Goal: Task Accomplishment & Management: Manage account settings

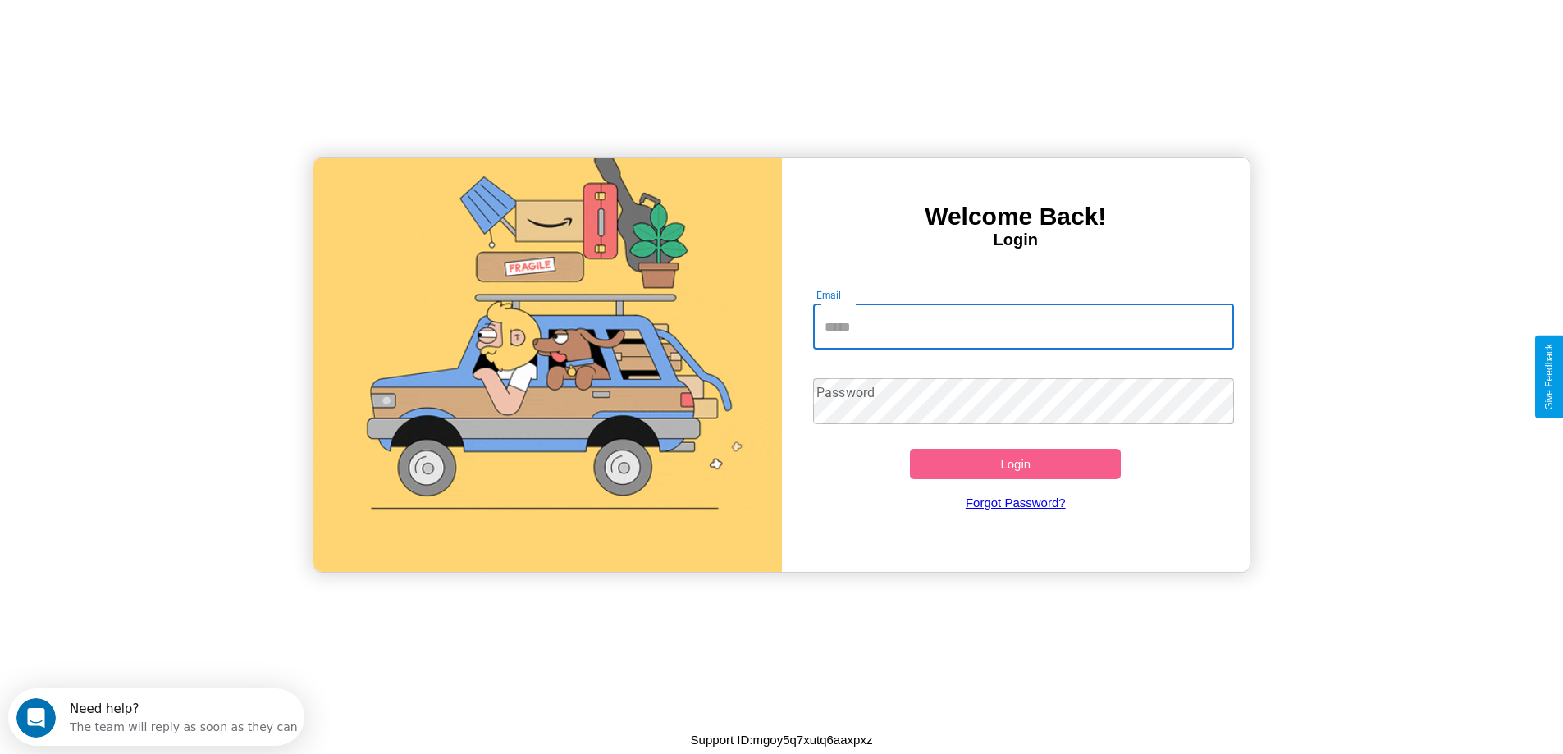
click at [1023, 327] on input "Email" at bounding box center [1023, 327] width 421 height 46
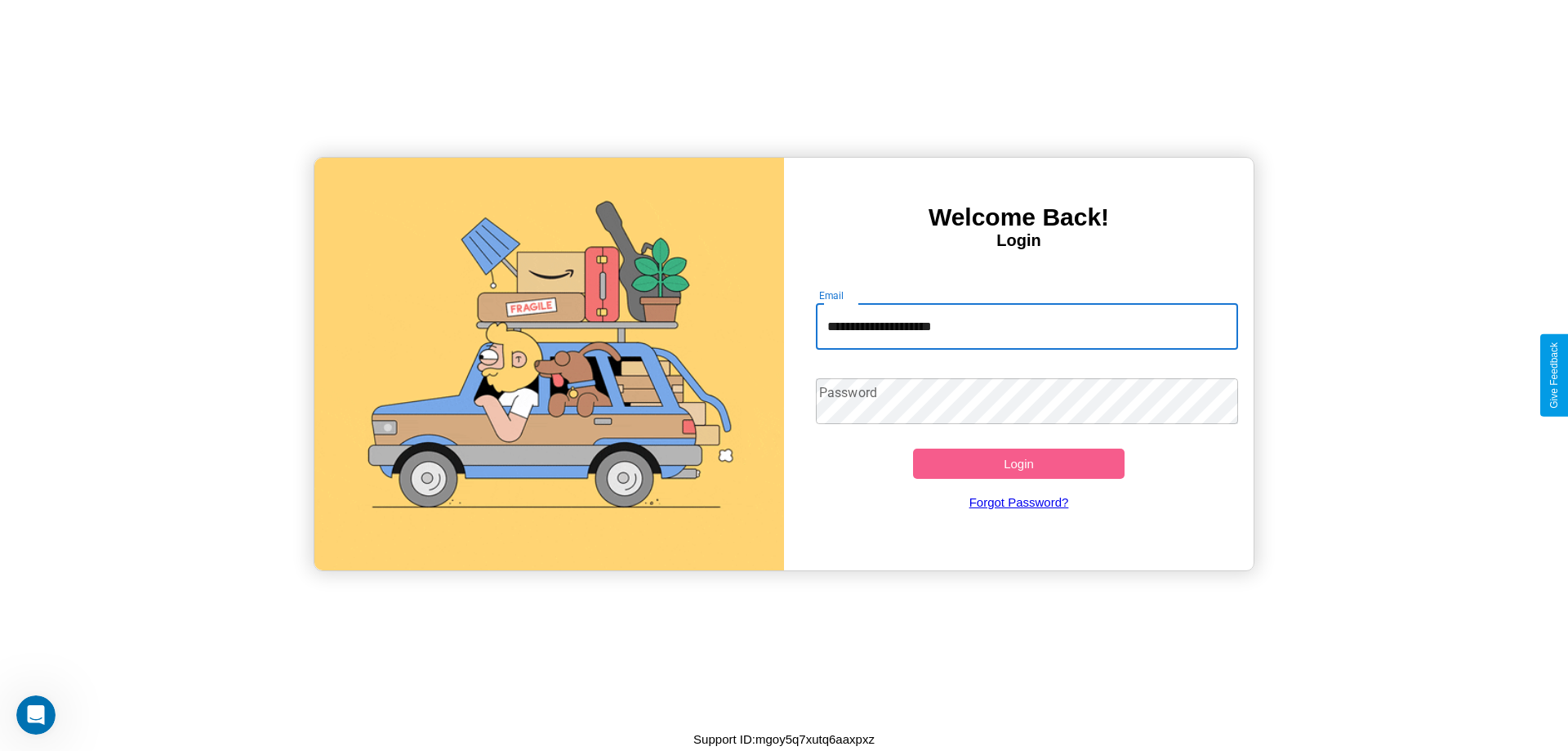
type input "**********"
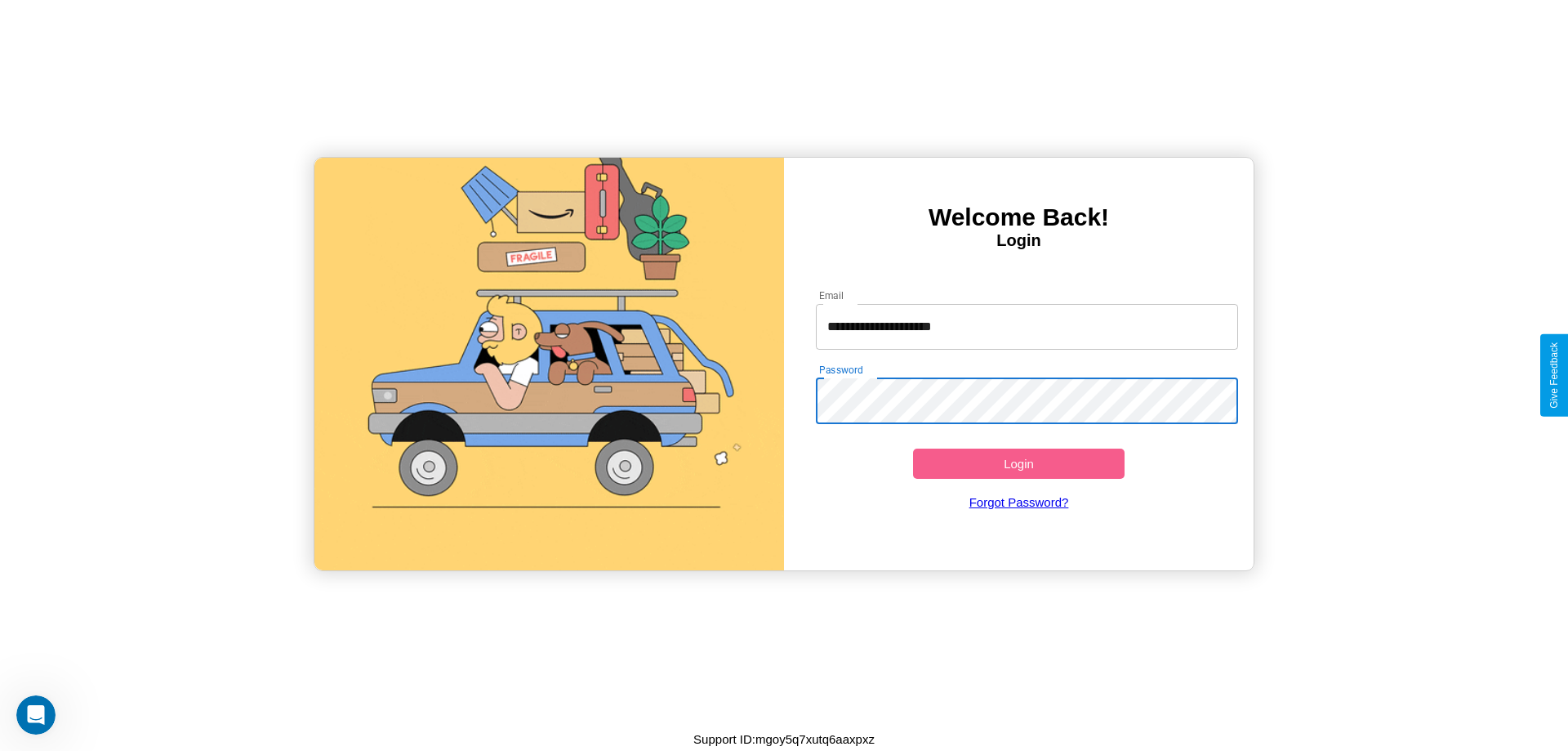
click at [1018, 463] on button "Login" at bounding box center [1018, 463] width 212 height 30
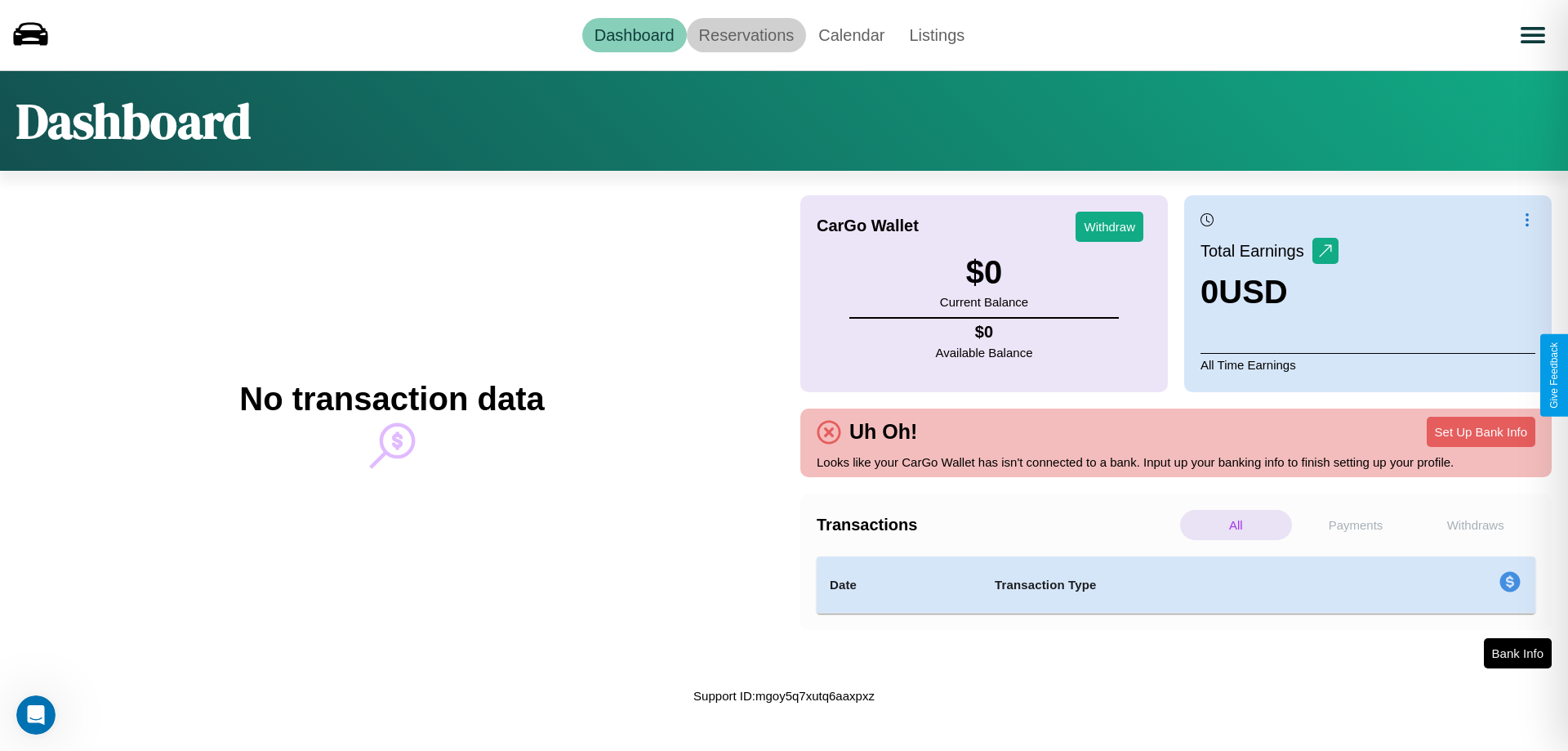
click at [746, 34] on link "Reservations" at bounding box center [747, 35] width 120 height 34
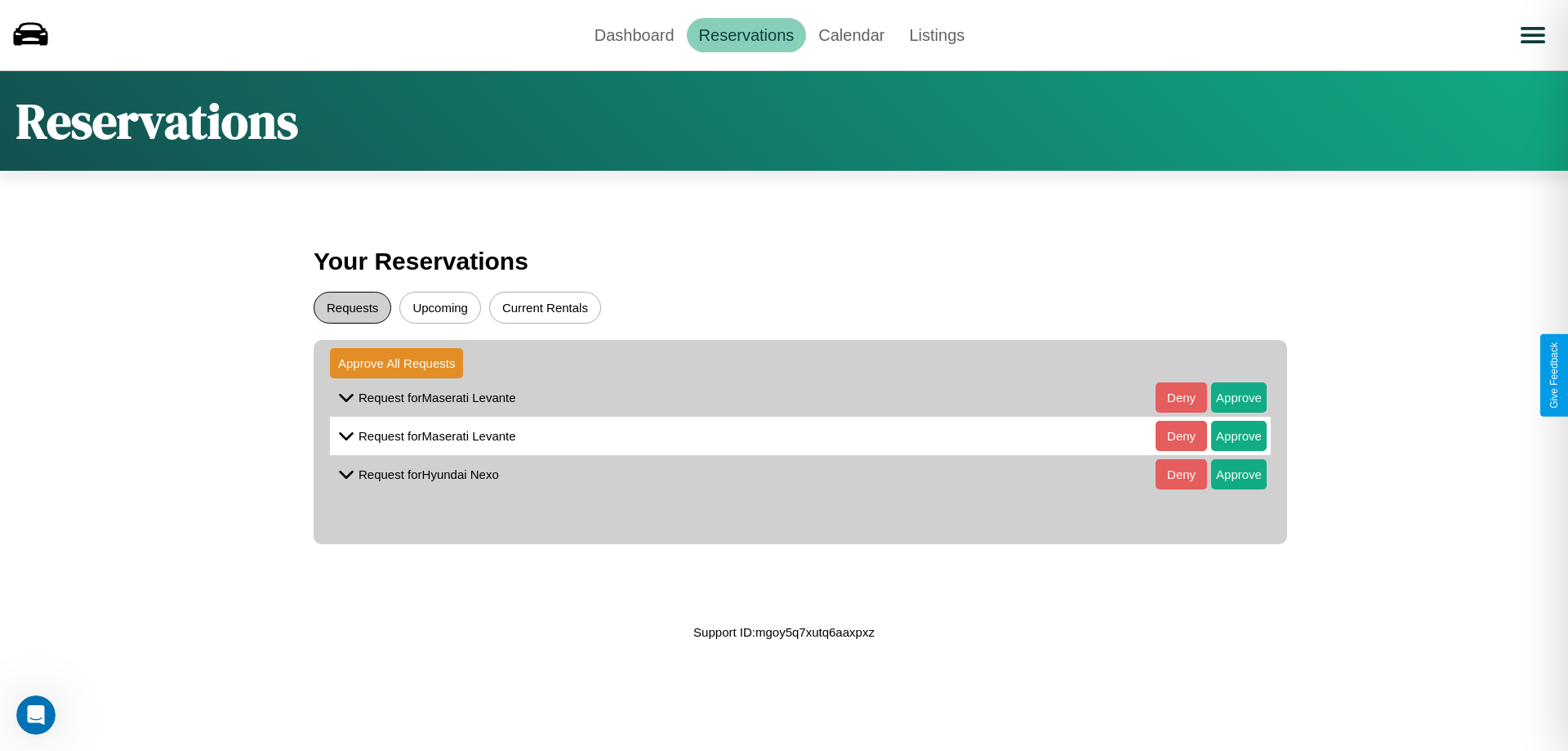
click at [352, 308] on button "Requests" at bounding box center [352, 308] width 78 height 32
click at [1227, 397] on button "Approve" at bounding box center [1239, 397] width 56 height 30
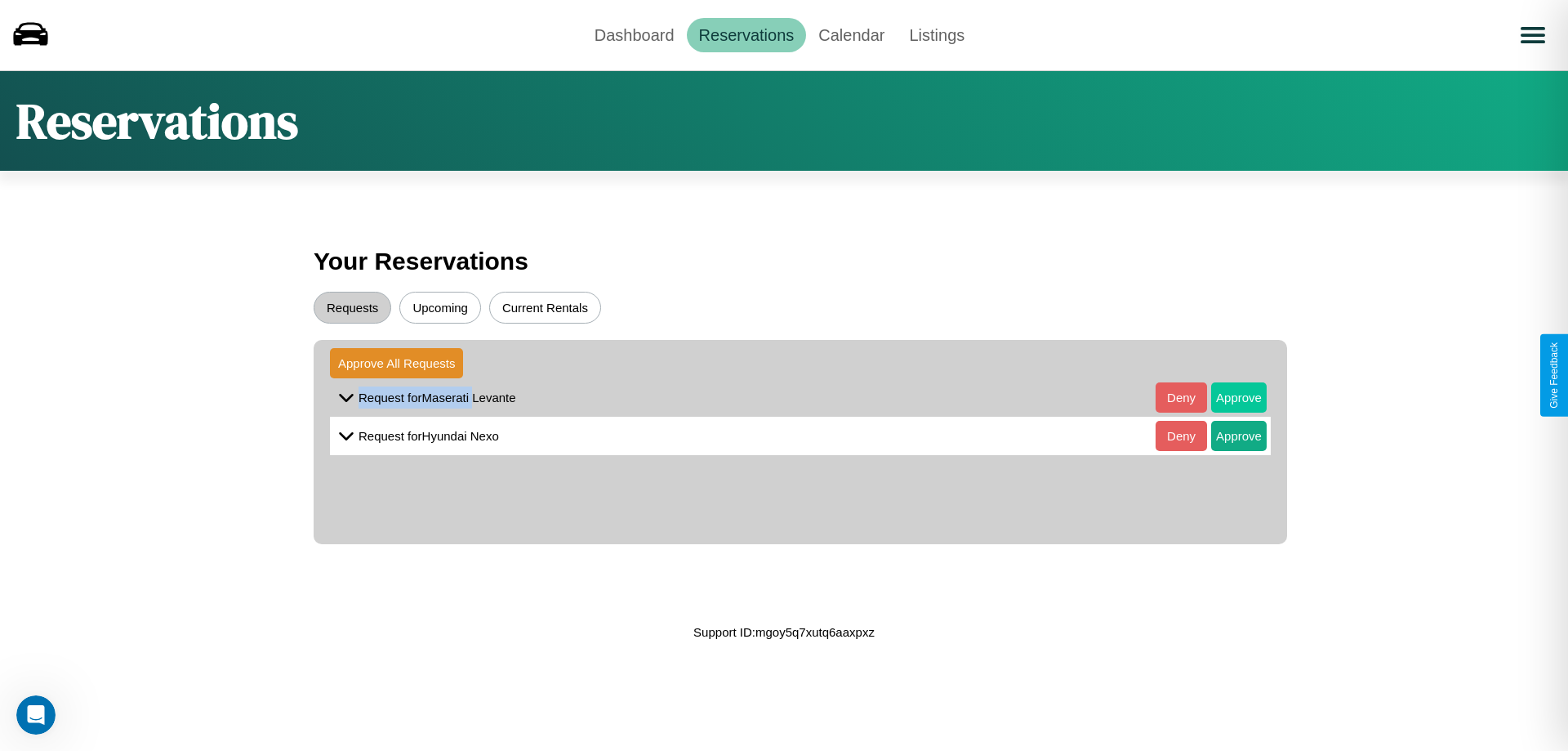
click at [1227, 397] on button "Approve" at bounding box center [1239, 397] width 56 height 30
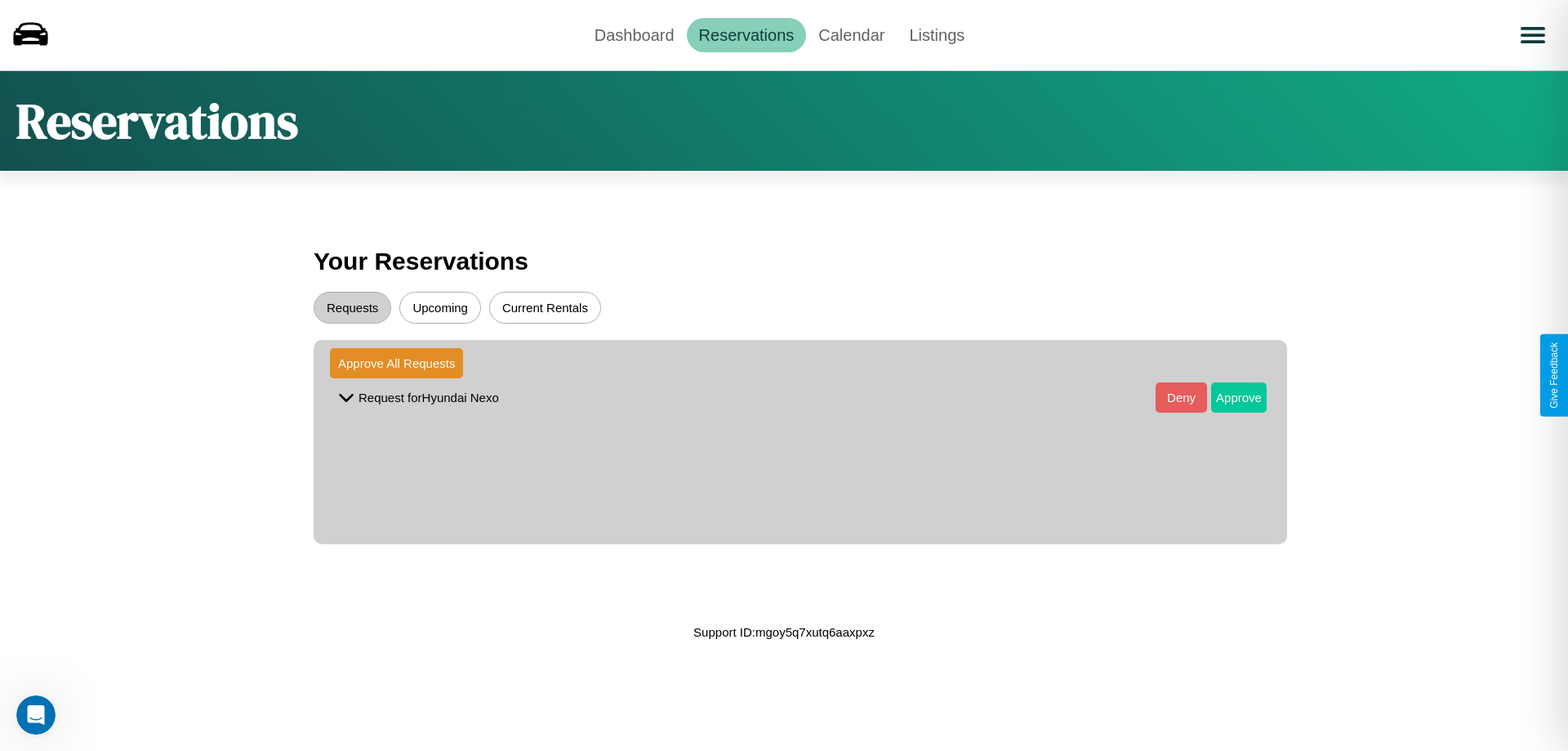
click at [1227, 397] on button "Approve" at bounding box center [1239, 397] width 56 height 30
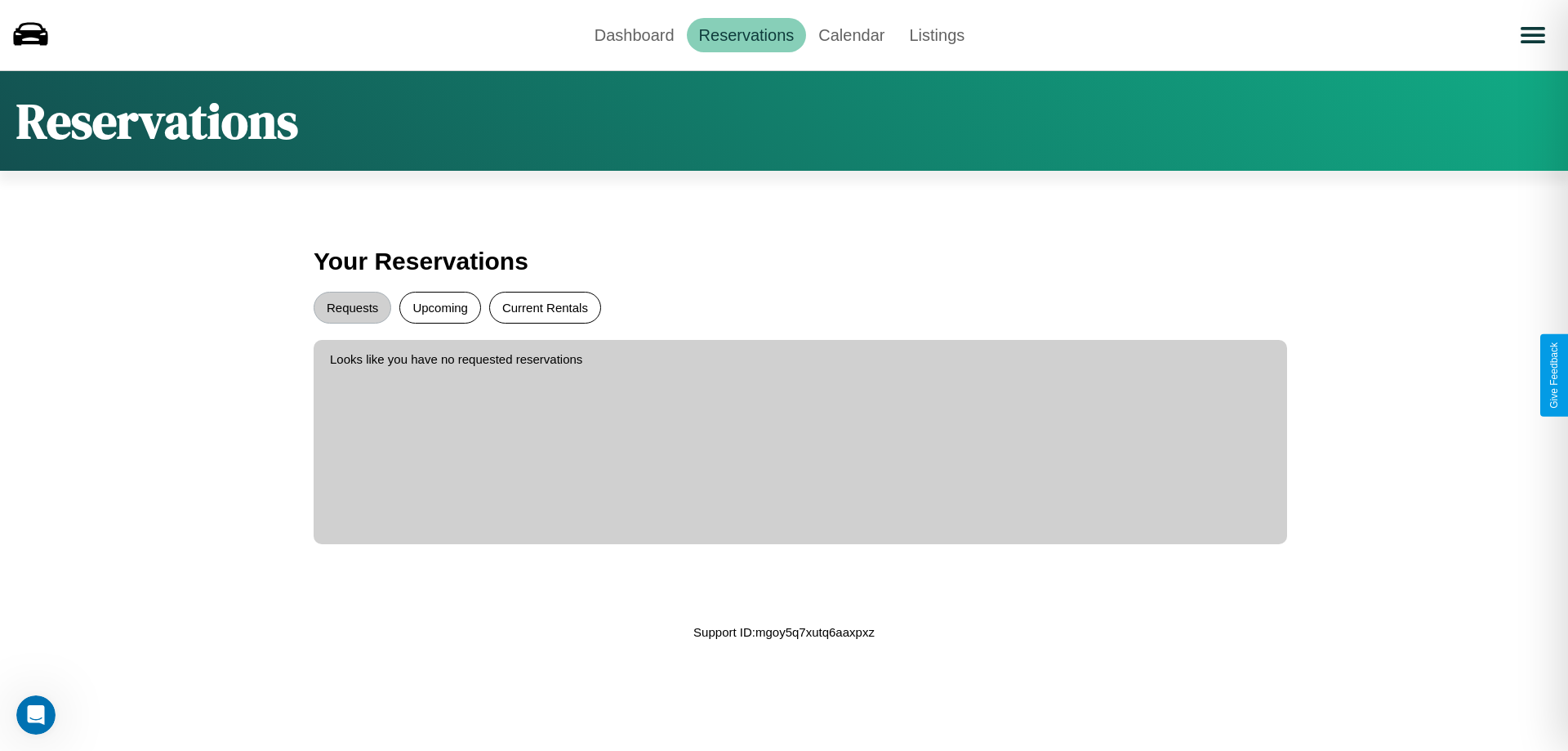
click at [545, 308] on button "Current Rentals" at bounding box center [546, 308] width 112 height 32
click at [634, 34] on link "Dashboard" at bounding box center [634, 35] width 105 height 34
